Goal: Check status: Check status

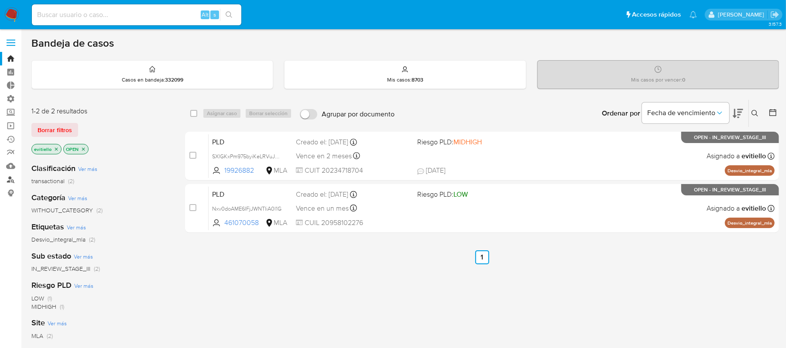
click at [10, 181] on link "Buscador de personas" at bounding box center [52, 180] width 104 height 14
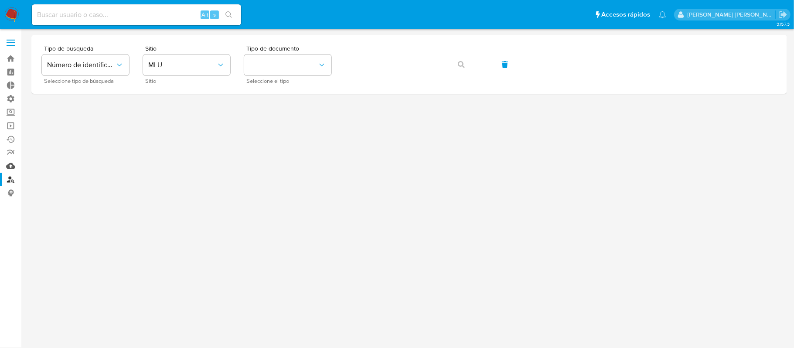
click at [11, 167] on link "Mulan" at bounding box center [52, 166] width 104 height 14
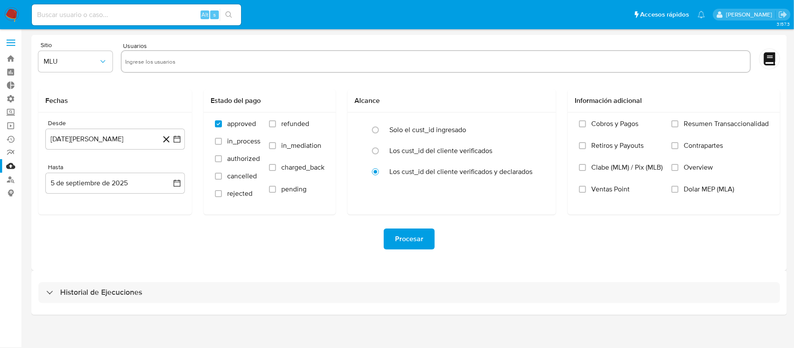
click at [121, 278] on div "Historial de Ejecuciones" at bounding box center [409, 292] width 756 height 44
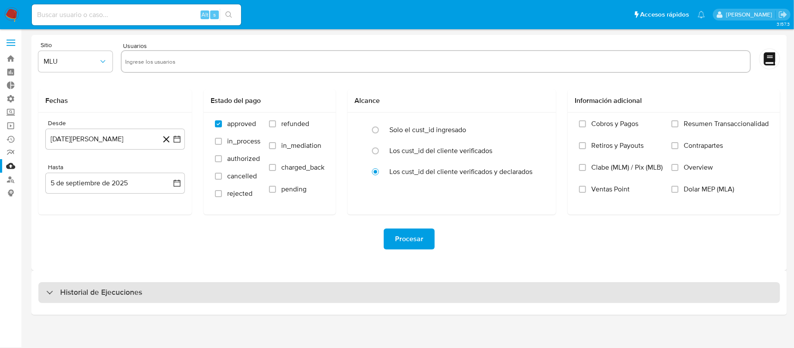
click at [122, 290] on h3 "Historial de Ejecuciones" at bounding box center [101, 292] width 82 height 10
select select "10"
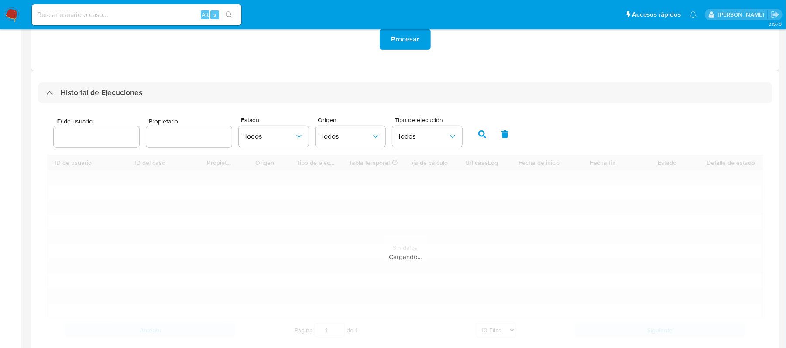
scroll to position [221, 0]
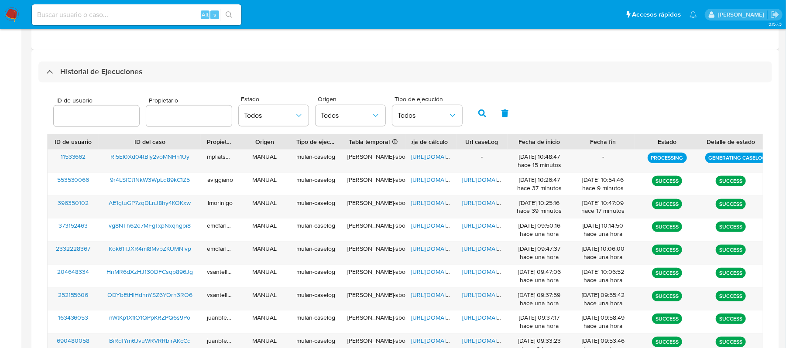
click at [105, 111] on input "number" at bounding box center [96, 115] width 85 height 11
type input "1330228850"
click at [478, 111] on icon "button" at bounding box center [482, 113] width 8 height 8
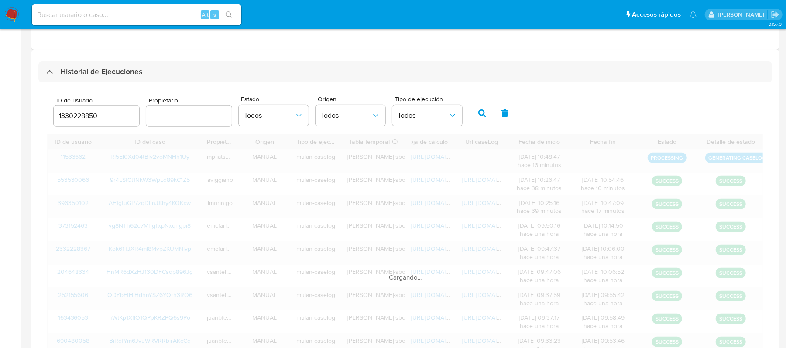
scroll to position [118, 0]
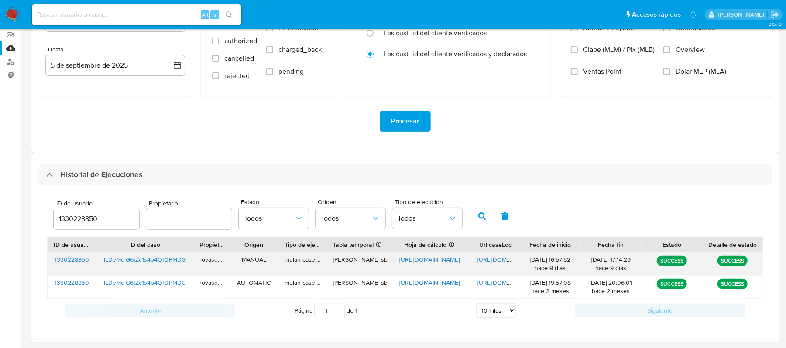
drag, startPoint x: 458, startPoint y: 246, endPoint x: 491, endPoint y: 252, distance: 33.2
click at [491, 252] on div "ID de usuario ID del caso Propietario Origen Tipo de ejecución Tabla temporal D…" at bounding box center [405, 268] width 716 height 62
click at [124, 259] on span "lLDeMqiG6tZc1s4b4OfQPMDG" at bounding box center [145, 259] width 82 height 9
click at [500, 257] on span "https://docs.google.com/document/d/14EFF7RMcWr56C1POokTuodysGFwA0vVuixlUrJzR4ek…" at bounding box center [507, 259] width 60 height 9
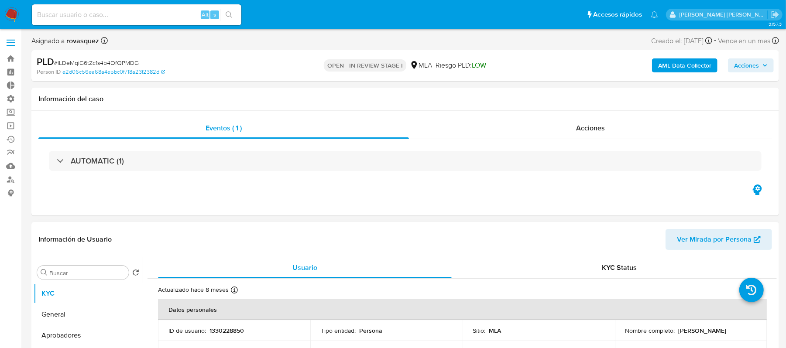
select select "10"
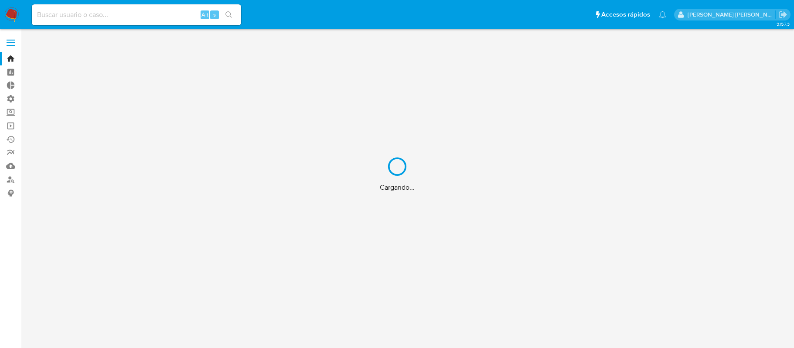
click at [99, 15] on div "Cargando..." at bounding box center [397, 174] width 794 height 348
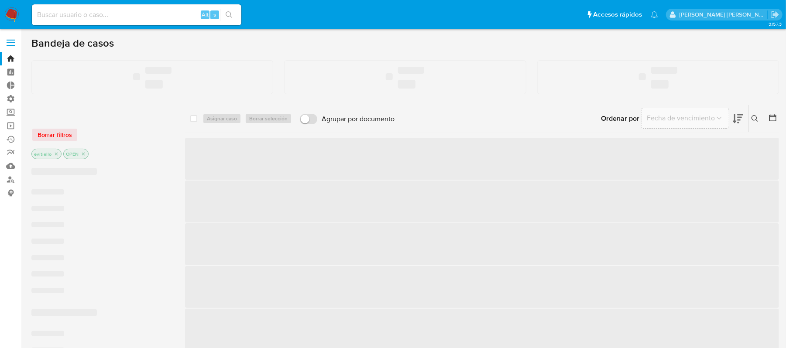
click at [101, 15] on input at bounding box center [136, 14] width 209 height 11
paste input "270894981"
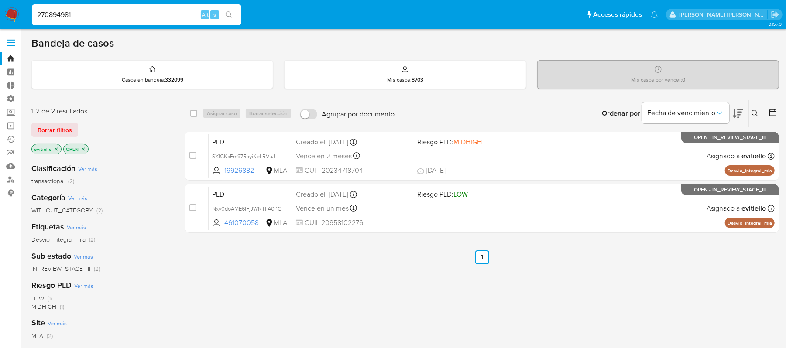
type input "270894981"
click at [231, 13] on icon "search-icon" at bounding box center [229, 14] width 7 height 7
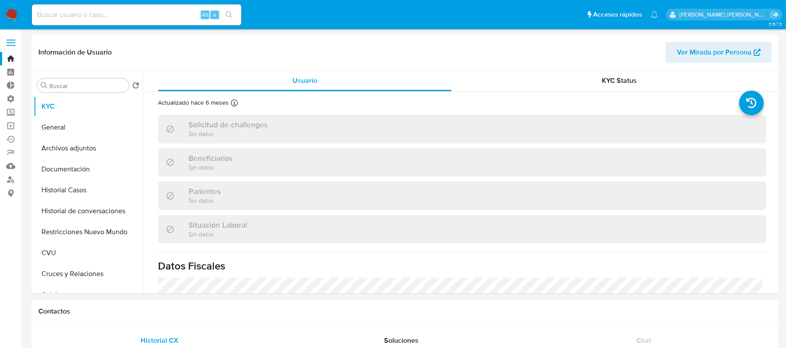
select select "10"
